Goal: Transaction & Acquisition: Purchase product/service

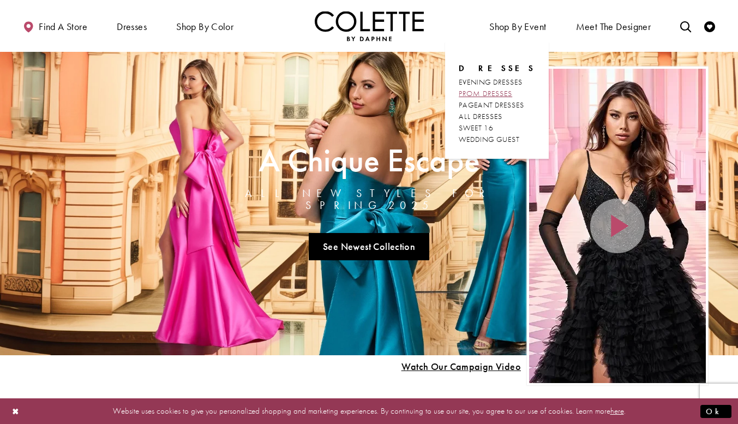
click at [498, 94] on span "PROM DRESSES" at bounding box center [485, 93] width 53 height 10
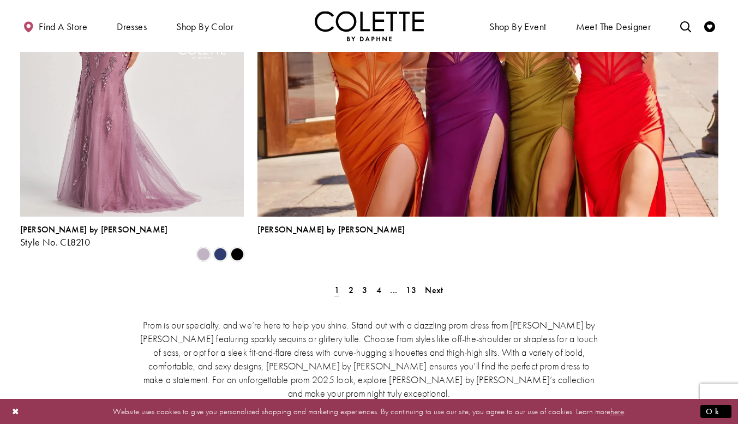
scroll to position [2450, 0]
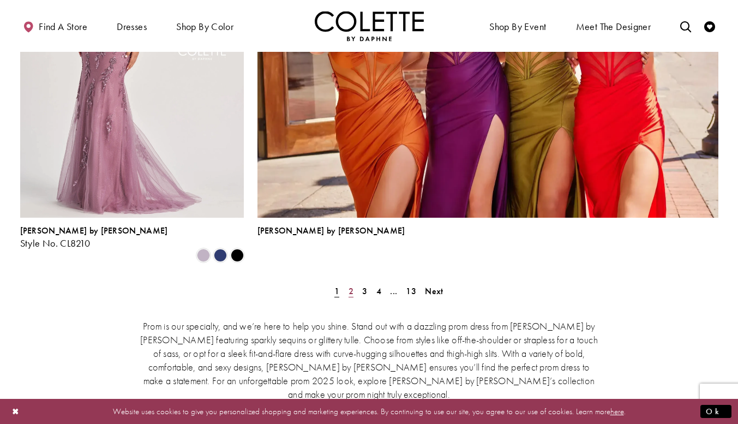
click at [347, 283] on link "2" at bounding box center [350, 291] width 11 height 16
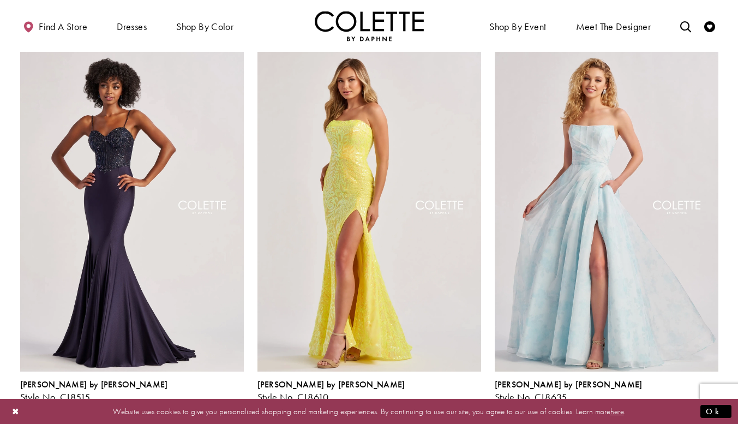
scroll to position [1094, 0]
